Goal: Ask a question: Seek information or help from site administrators or community

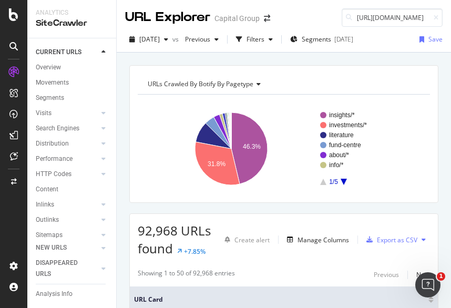
scroll to position [0, 89]
type input "https://www.capitalgroup.com/individual/investments/"
click at [359, 11] on input "https://www.capitalgroup.com/individual/investments/" at bounding box center [392, 17] width 101 height 18
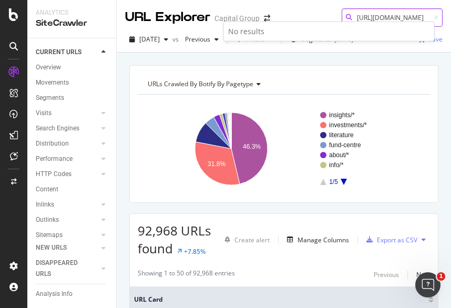
click at [393, 14] on input "https://www.capitalgroup.com/individual/investments/" at bounding box center [392, 17] width 101 height 18
click at [373, 17] on input "https://www.capitalgroup.com/individual/investments/" at bounding box center [392, 17] width 101 height 18
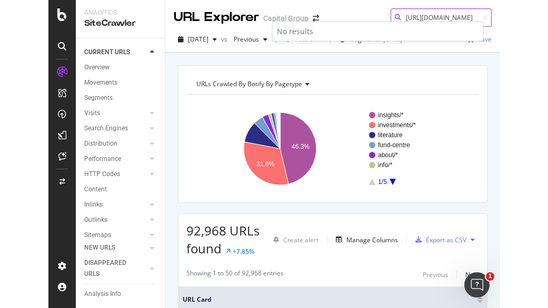
scroll to position [0, 89]
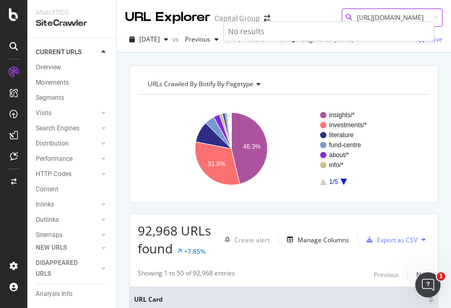
drag, startPoint x: 349, startPoint y: 16, endPoint x: 452, endPoint y: 43, distance: 106.9
click at [451, 43] on html "Analytics SiteCrawler CURRENT URLS Overview Movements Segments Visits Analysis …" at bounding box center [225, 154] width 451 height 308
click at [412, 14] on input "https://www.capitalgroup.com/individual/investments/" at bounding box center [392, 17] width 101 height 18
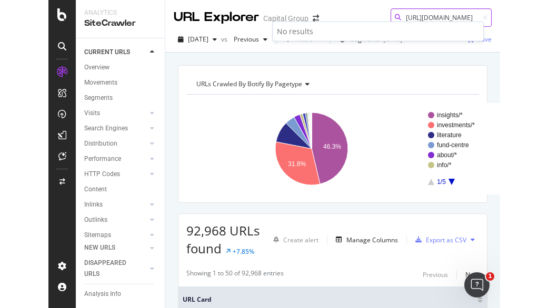
scroll to position [0, 0]
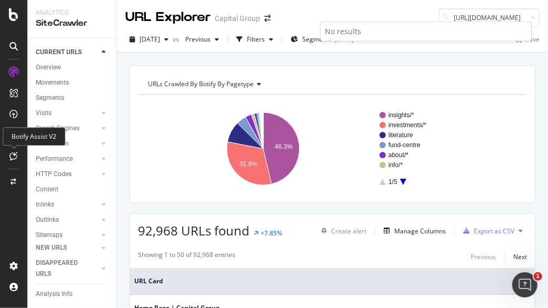
click at [14, 153] on icon at bounding box center [14, 156] width 8 height 8
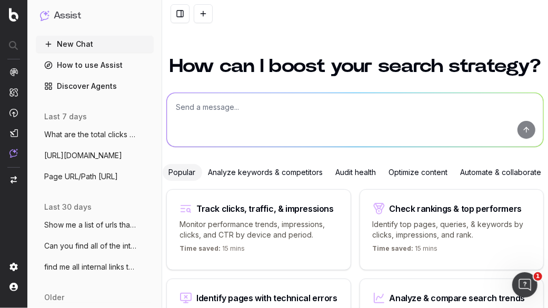
scroll to position [137, 0]
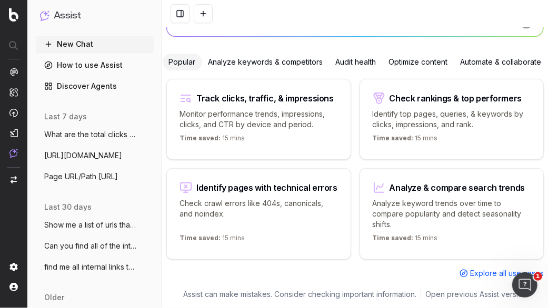
click at [215, 134] on span "Time saved:" at bounding box center [199, 138] width 41 height 8
type textarea "Change in clicks/CTR/impressions over last 28 days vs last (branded vs non-bran…"
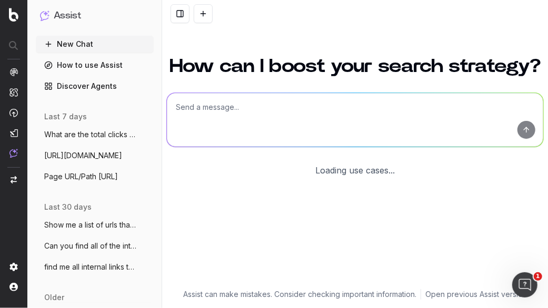
scroll to position [137, 0]
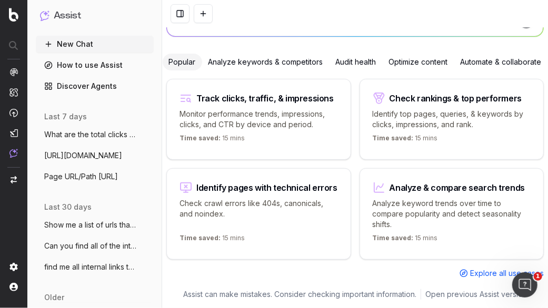
click at [242, 113] on p "Monitor performance trends, impressions, clicks, and CTR by device and period." at bounding box center [258, 119] width 158 height 21
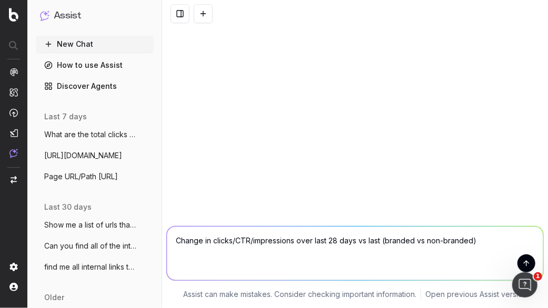
click at [217, 238] on textarea "Change in clicks/CTR/impressions over last 28 days vs last (branded vs non-bran…" at bounding box center [355, 254] width 376 height 54
drag, startPoint x: 488, startPoint y: 240, endPoint x: 137, endPoint y: 228, distance: 351.6
click at [137, 228] on div "Assist New Chat How to use Assist Discover Agents last 7 days What are the tota…" at bounding box center [274, 154] width 548 height 308
type textarea "G"
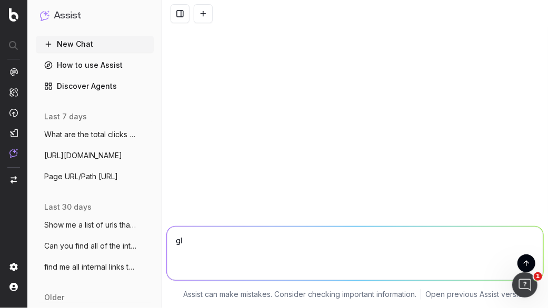
type textarea "g"
paste textarea "https://www.capitalgroup.com/institutional/insights/articles/china-economic-rec…"
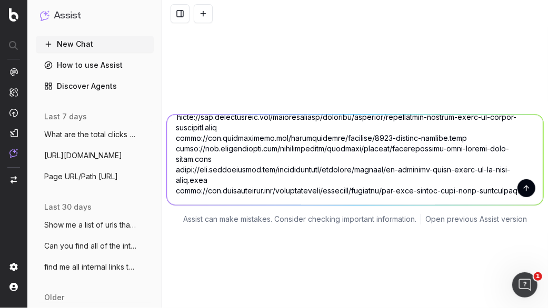
scroll to position [139, 0]
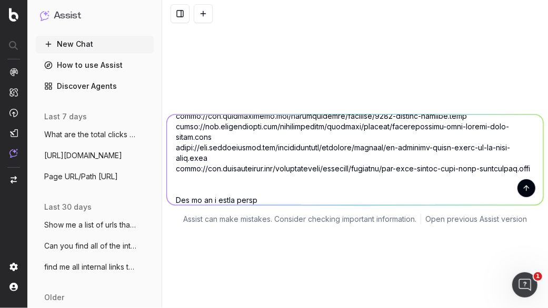
type textarea "Give me all the clicks for these urls over the last 16 months: https://www.capi…"
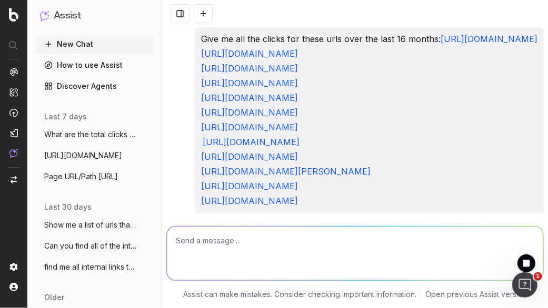
scroll to position [218, 0]
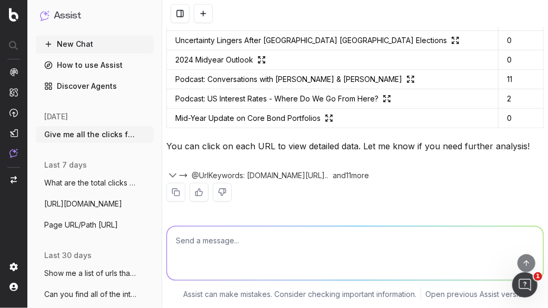
scroll to position [406, 0]
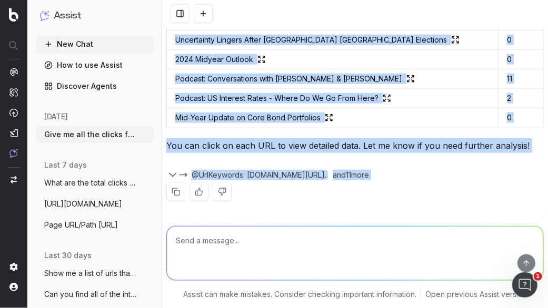
drag, startPoint x: 170, startPoint y: 59, endPoint x: 503, endPoint y: 238, distance: 377.7
click at [503, 238] on div "Give me all the clicks for these urls over the last 16 months: https://www.capi…" at bounding box center [355, 154] width 386 height 308
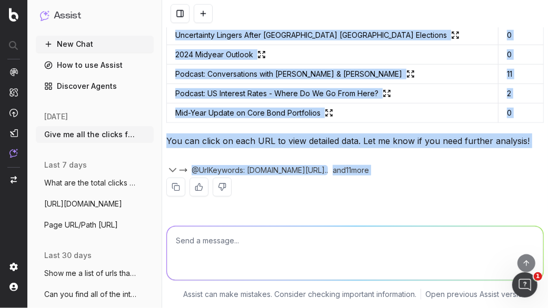
scroll to position [520, 0]
click at [408, 208] on div "Here is the summary of clicks for the provided URLs over the last 16 months: UR…" at bounding box center [354, 28] width 377 height 369
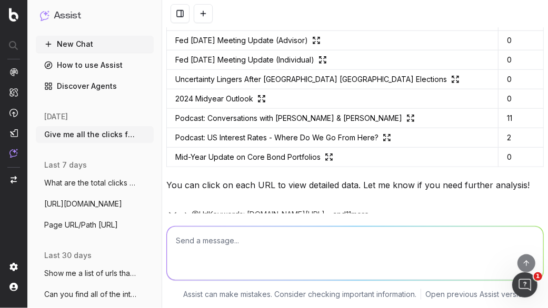
scroll to position [281, 0]
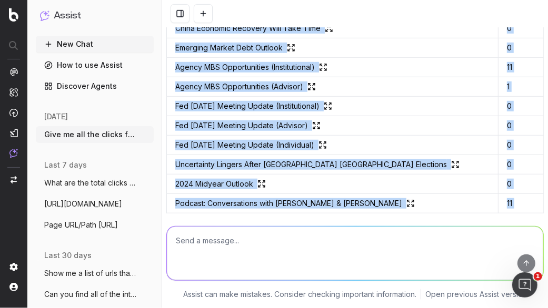
drag, startPoint x: 503, startPoint y: 165, endPoint x: 166, endPoint y: 164, distance: 337.2
click at [166, 164] on div "Give me all the clicks for these urls over the last 16 months: https://www.capi…" at bounding box center [355, 44] width 386 height 596
copy table "URL Clicks China Economic Recovery Will Take Time 0 Emerging Market Debt Outloo…"
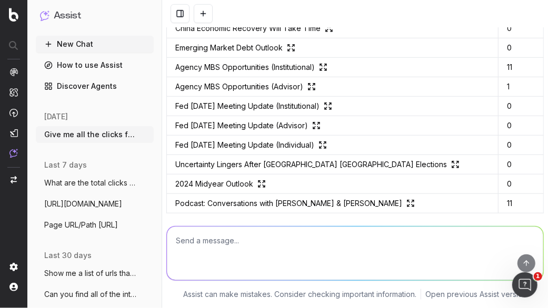
click at [254, 243] on textarea at bounding box center [355, 254] width 376 height 54
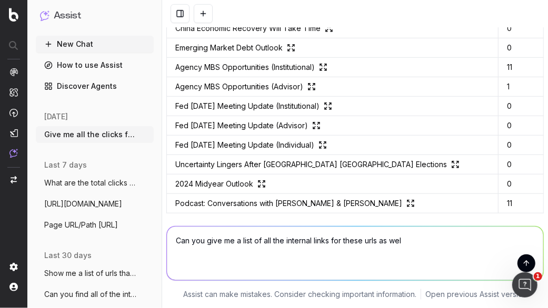
type textarea "Can you give me a list of all the internal links for these urls as well"
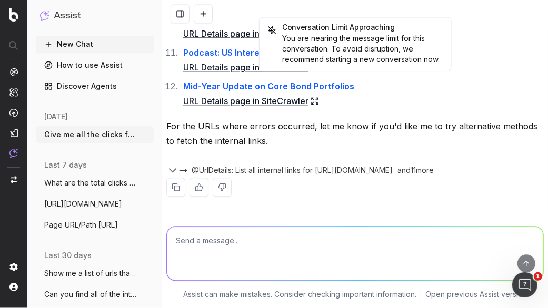
scroll to position [1140, 0]
click at [198, 238] on textarea at bounding box center [355, 254] width 376 height 54
click at [174, 170] on icon "button" at bounding box center [172, 170] width 13 height 13
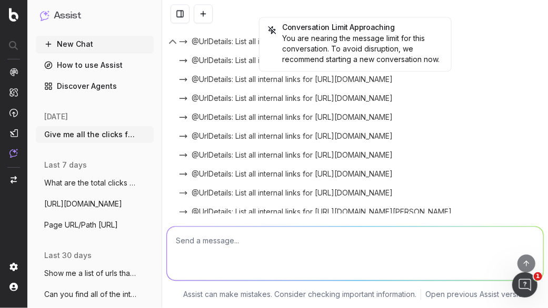
scroll to position [1198, 0]
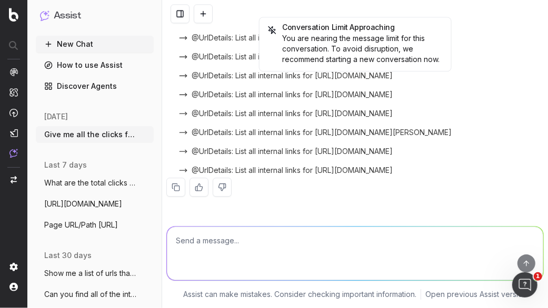
click at [206, 248] on textarea at bounding box center [355, 254] width 376 height 54
type textarea "Can you output all of them in this chat thread?"
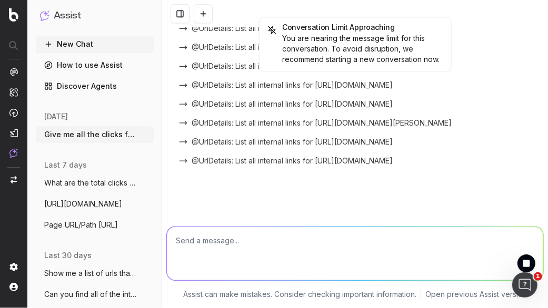
click at [35, 249] on div "Assist New Chat How to use Assist Discover Agents today Give me all the clicks …" at bounding box center [94, 154] width 135 height 308
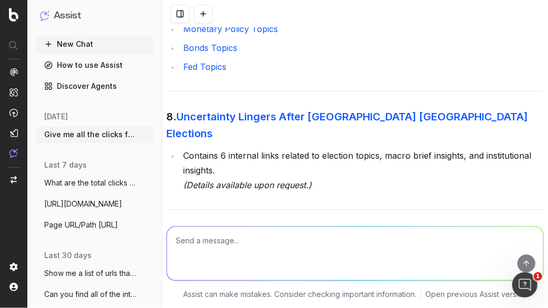
scroll to position [1521, 0]
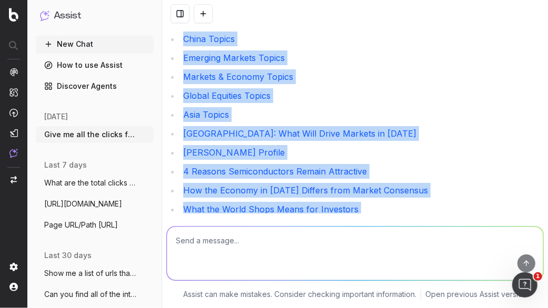
drag, startPoint x: 178, startPoint y: 120, endPoint x: 298, endPoint y: 232, distance: 163.8
click at [298, 232] on div "Give me all the clicks for these urls over the last 16 months: https://www.capi…" at bounding box center [355, 154] width 386 height 308
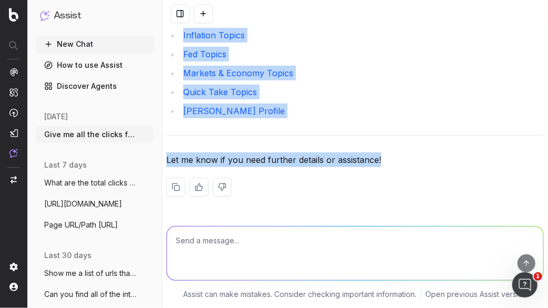
scroll to position [3532, 0]
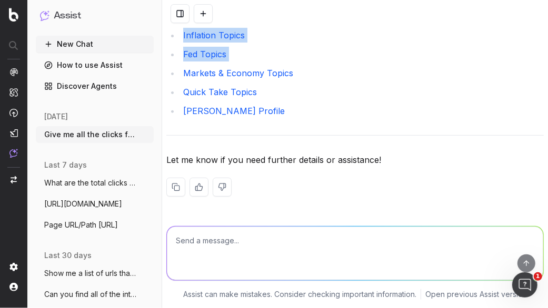
drag, startPoint x: 320, startPoint y: 128, endPoint x: 179, endPoint y: 73, distance: 150.7
click at [325, 107] on li "Pramod Atluri Profile" at bounding box center [361, 111] width 363 height 15
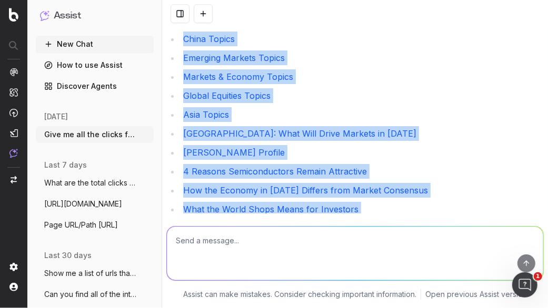
scroll to position [1491, 0]
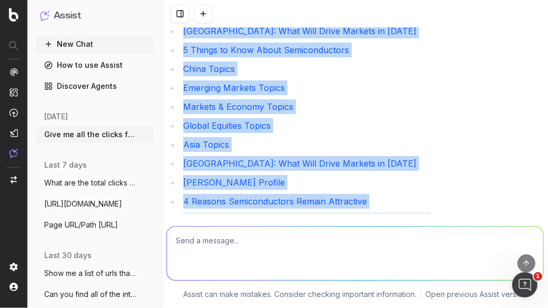
drag, startPoint x: 282, startPoint y: 120, endPoint x: 162, endPoint y: 157, distance: 125.3
copy div "1. China Economic Recovery Will Take Time China: What Will Drive Markets in 202…"
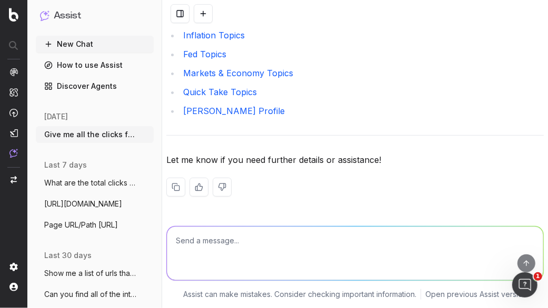
scroll to position [3532, 0]
click at [227, 247] on textarea at bounding box center [355, 254] width 376 height 54
click at [73, 42] on button "New Chat" at bounding box center [95, 44] width 118 height 17
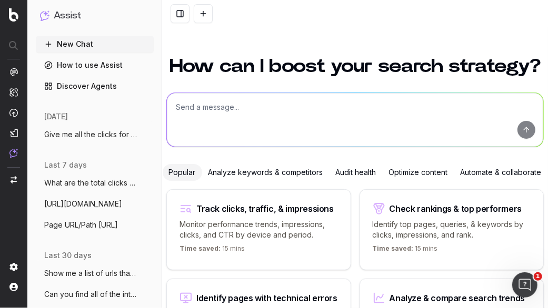
click at [212, 131] on textarea at bounding box center [355, 120] width 376 height 54
paste textarea "https://www.capitalgroup.com/institutional/insights/retirement/hispanic-partici…"
type textarea "internal links for: https://www.capitalgroup.com/institutional/insights/retirem…"
